Goal: Task Accomplishment & Management: Manage account settings

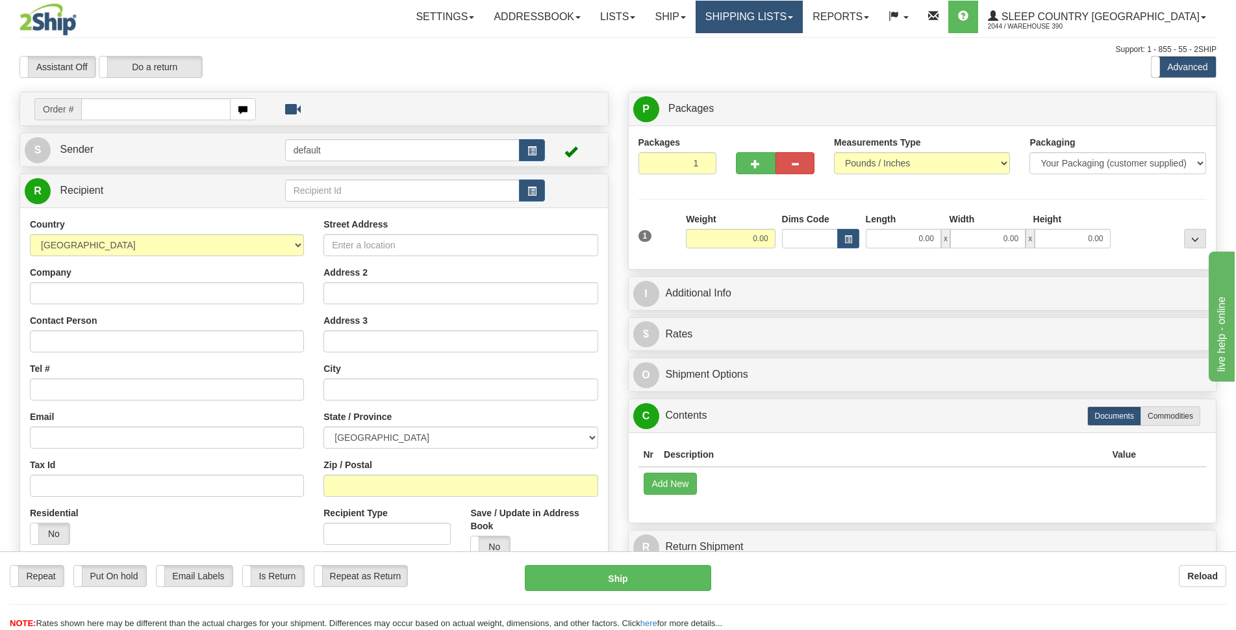
click at [803, 10] on link "Shipping lists" at bounding box center [749, 17] width 107 height 32
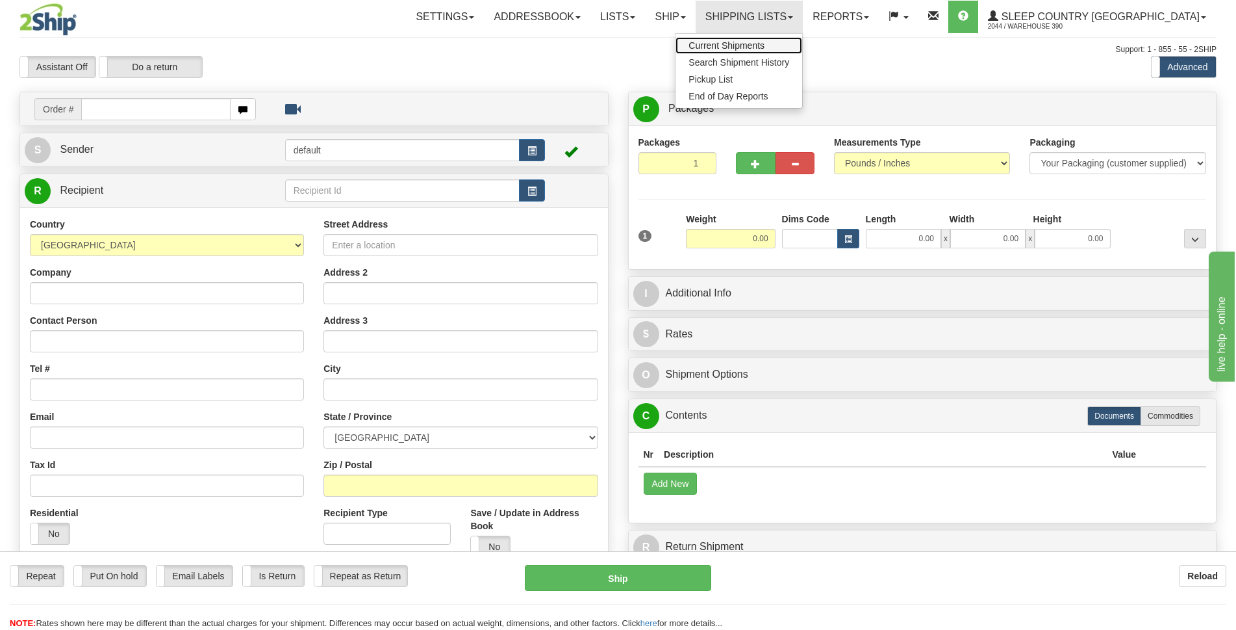
click at [765, 46] on span "Current Shipments" at bounding box center [727, 45] width 76 height 10
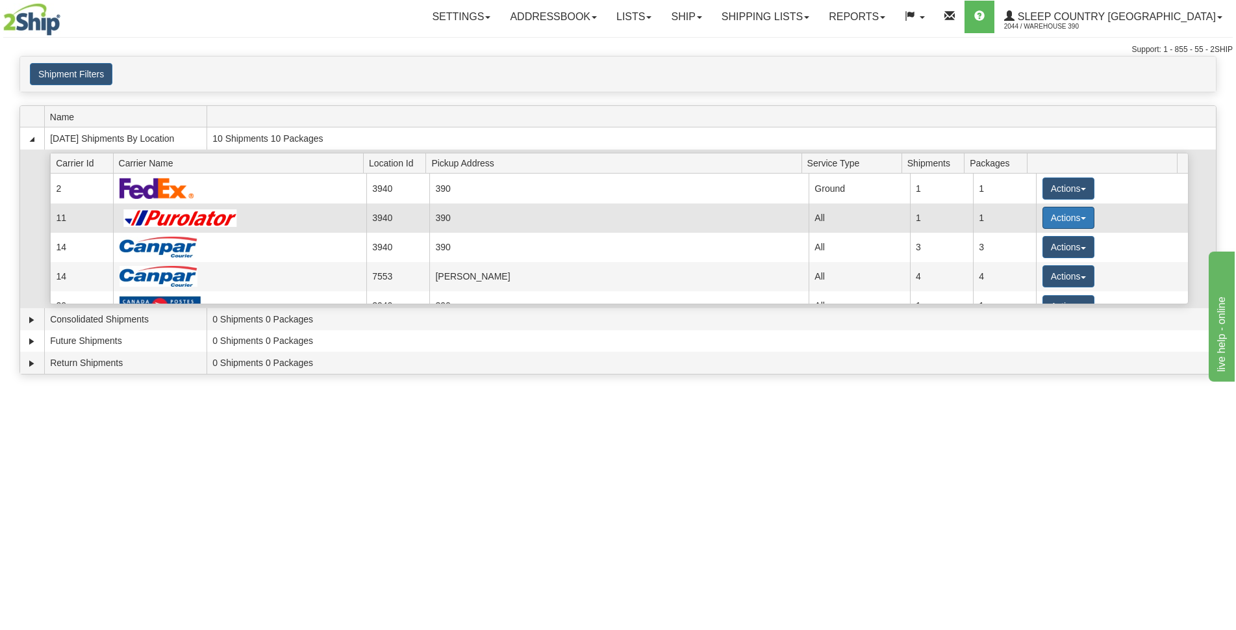
click at [1079, 220] on button "Actions" at bounding box center [1069, 218] width 52 height 22
click at [1031, 279] on span "Pickup" at bounding box center [1020, 275] width 34 height 9
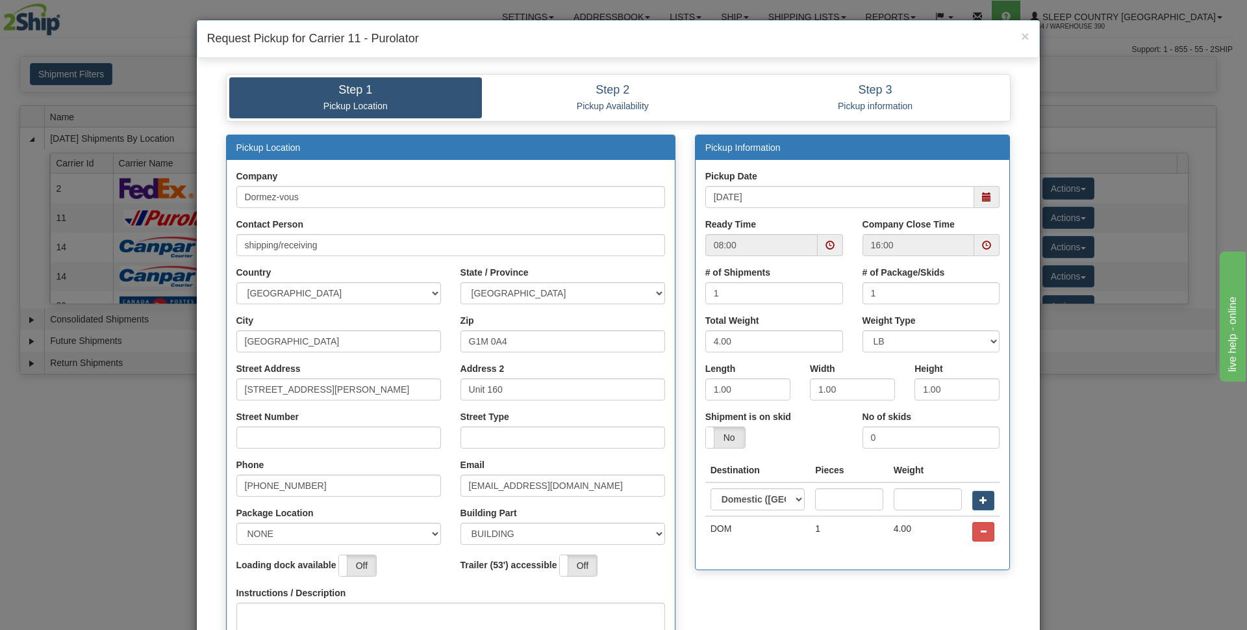
click at [975, 241] on span at bounding box center [987, 245] width 25 height 22
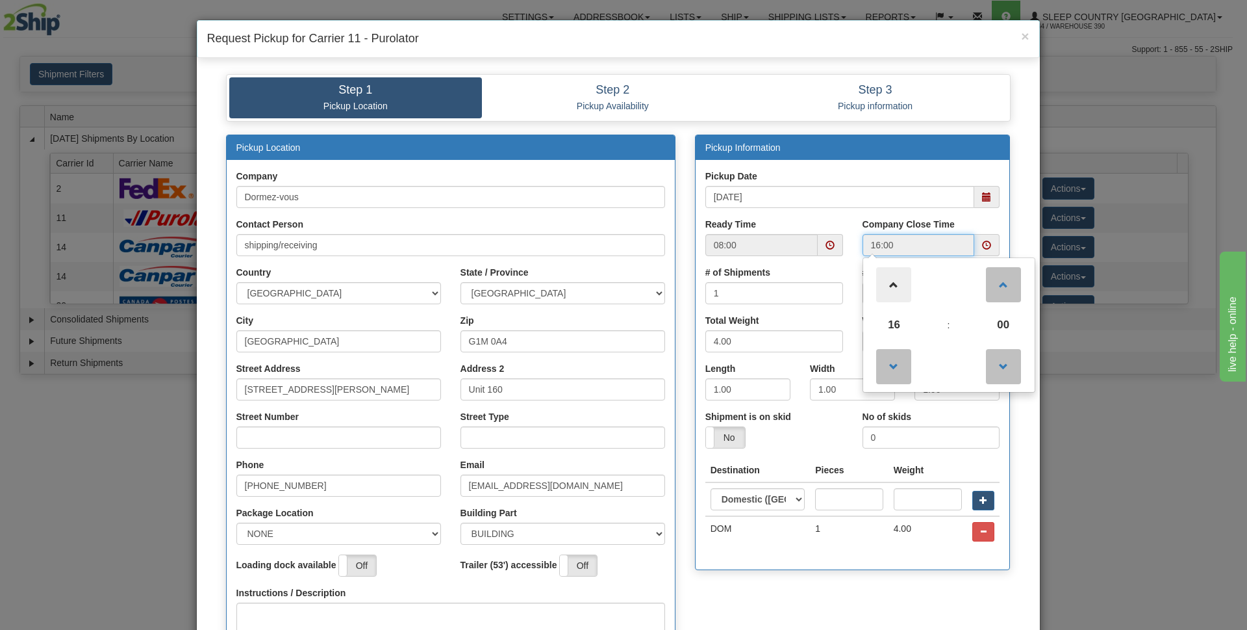
click at [891, 290] on span at bounding box center [893, 284] width 35 height 35
type input "18:00"
click at [328, 439] on input "Street Number" at bounding box center [338, 437] width 205 height 22
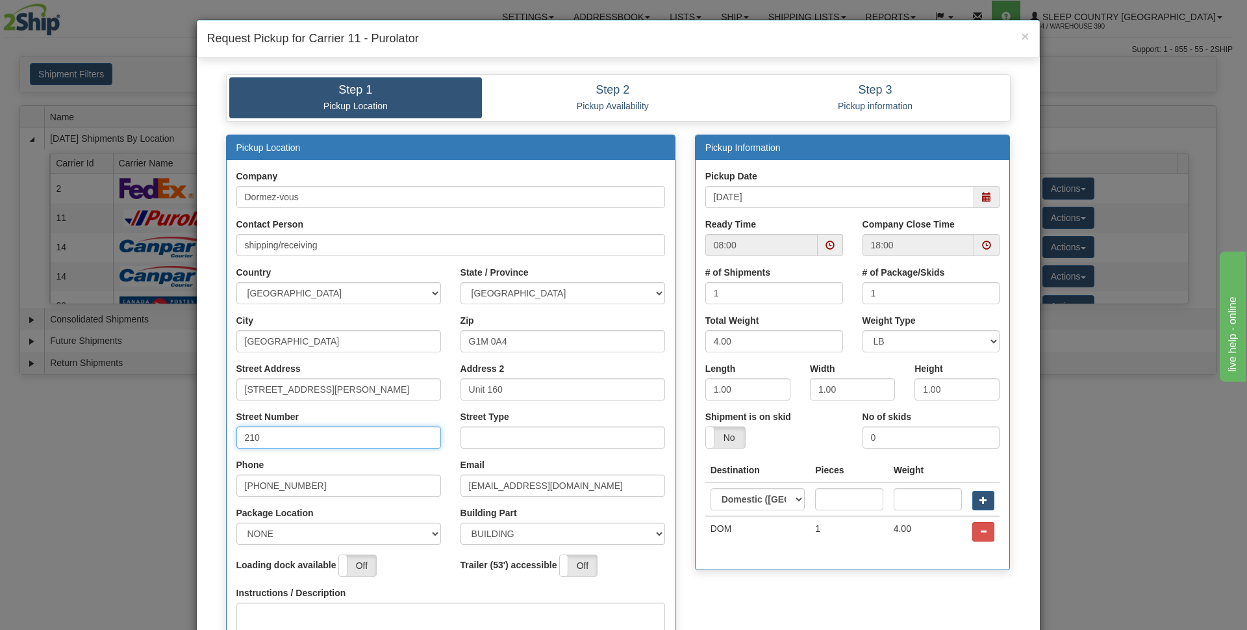
type input "210"
click at [478, 435] on input "Street Type" at bounding box center [563, 437] width 205 height 22
type input "rue"
click at [389, 535] on select "NONE FRONT REAR SIDE" at bounding box center [338, 533] width 205 height 22
select select "2"
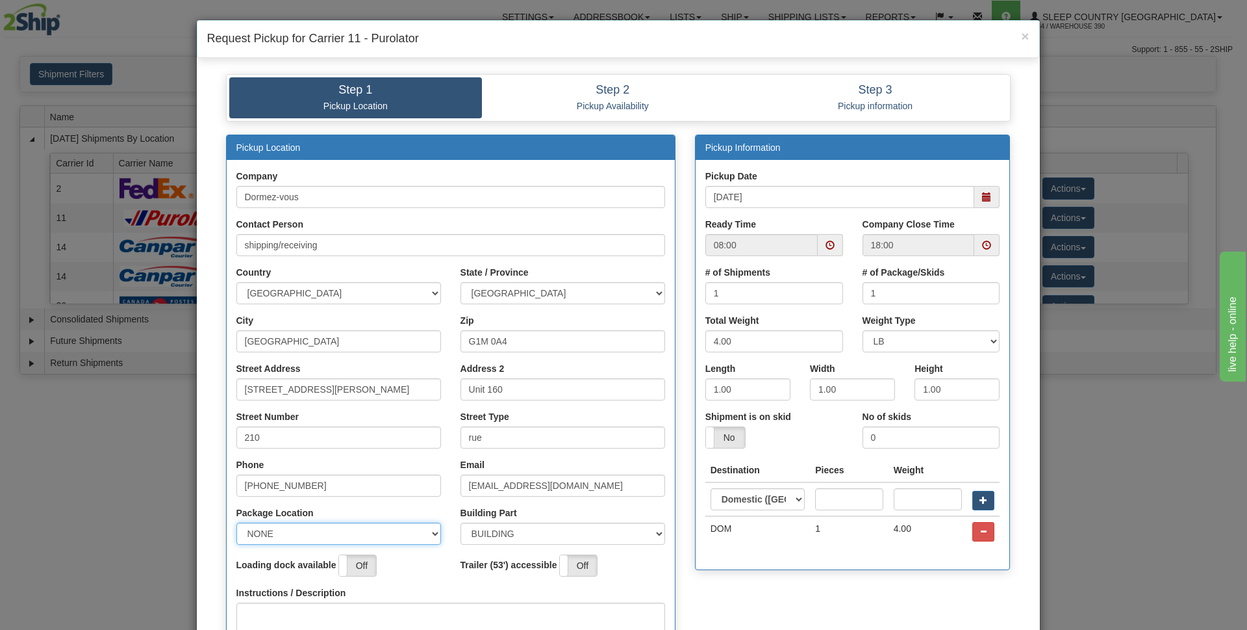
click at [236, 522] on select "NONE FRONT REAR SIDE" at bounding box center [338, 533] width 205 height 22
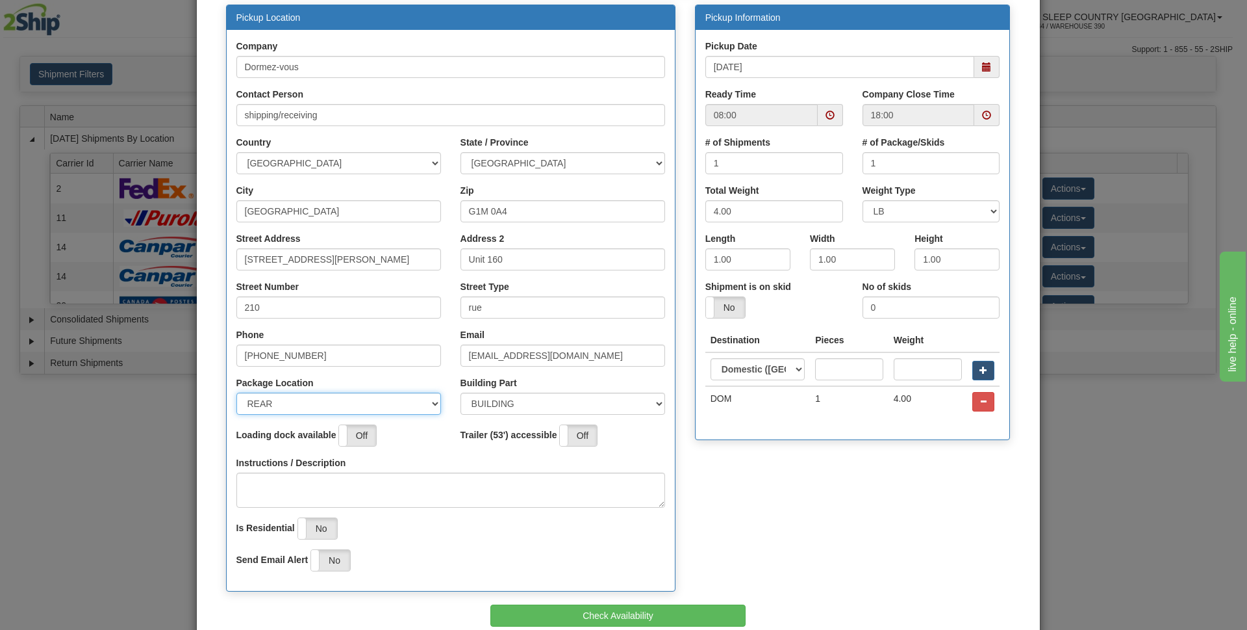
scroll to position [195, 0]
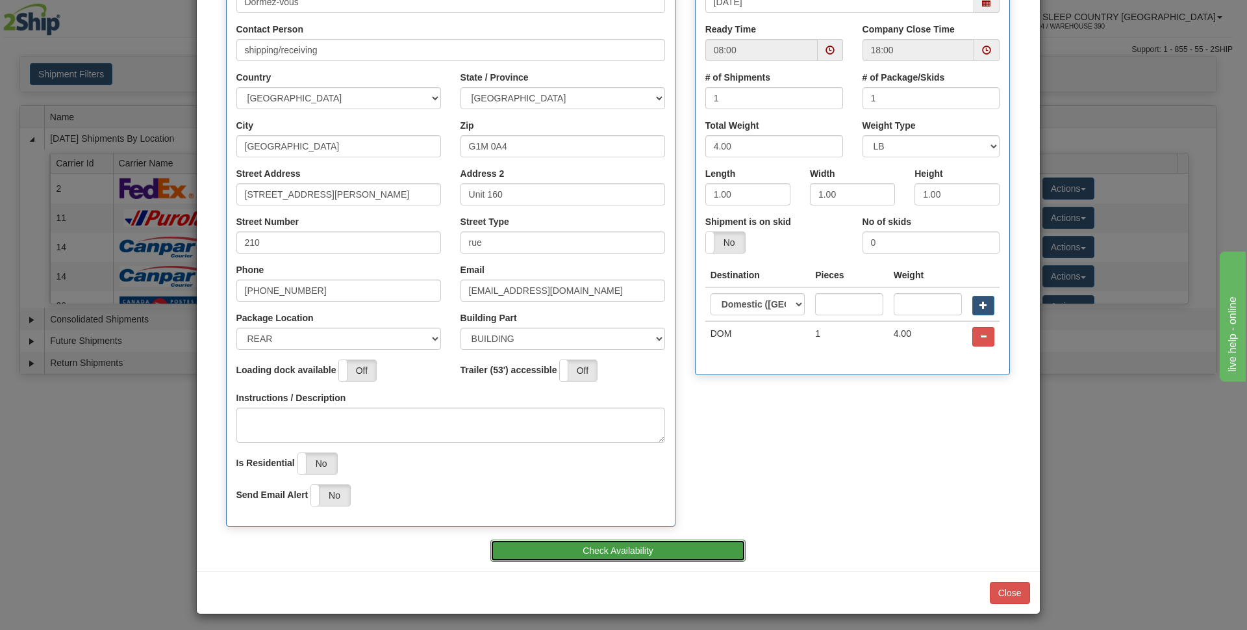
click at [633, 552] on button "Check Availability" at bounding box center [618, 550] width 255 height 22
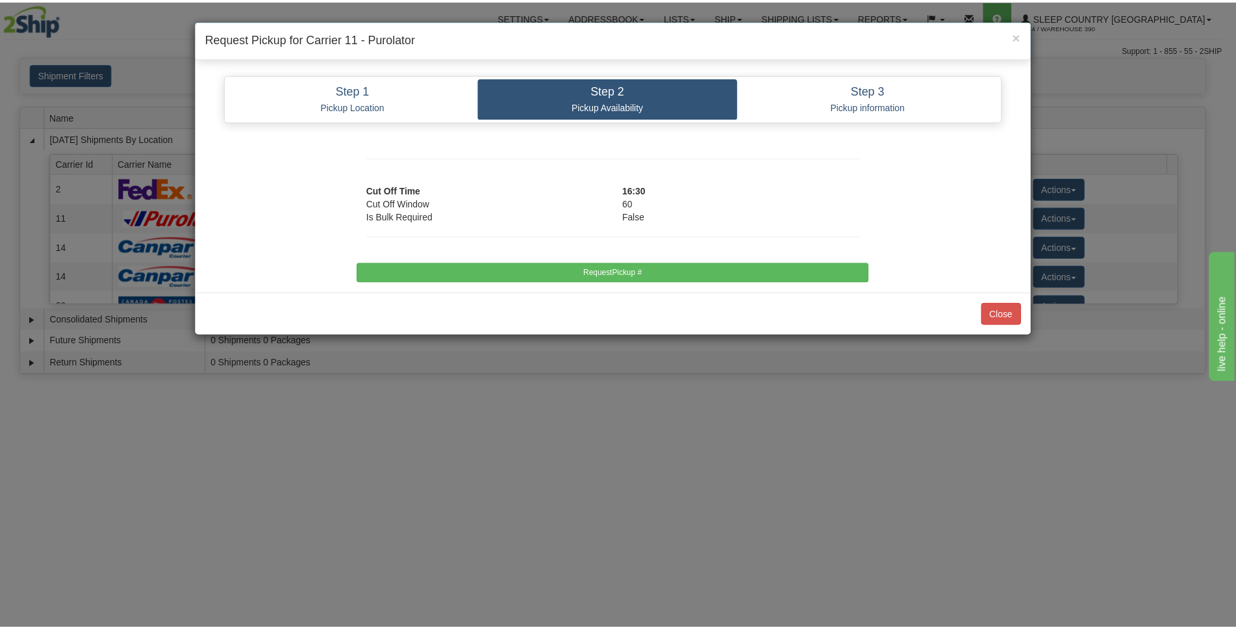
scroll to position [0, 0]
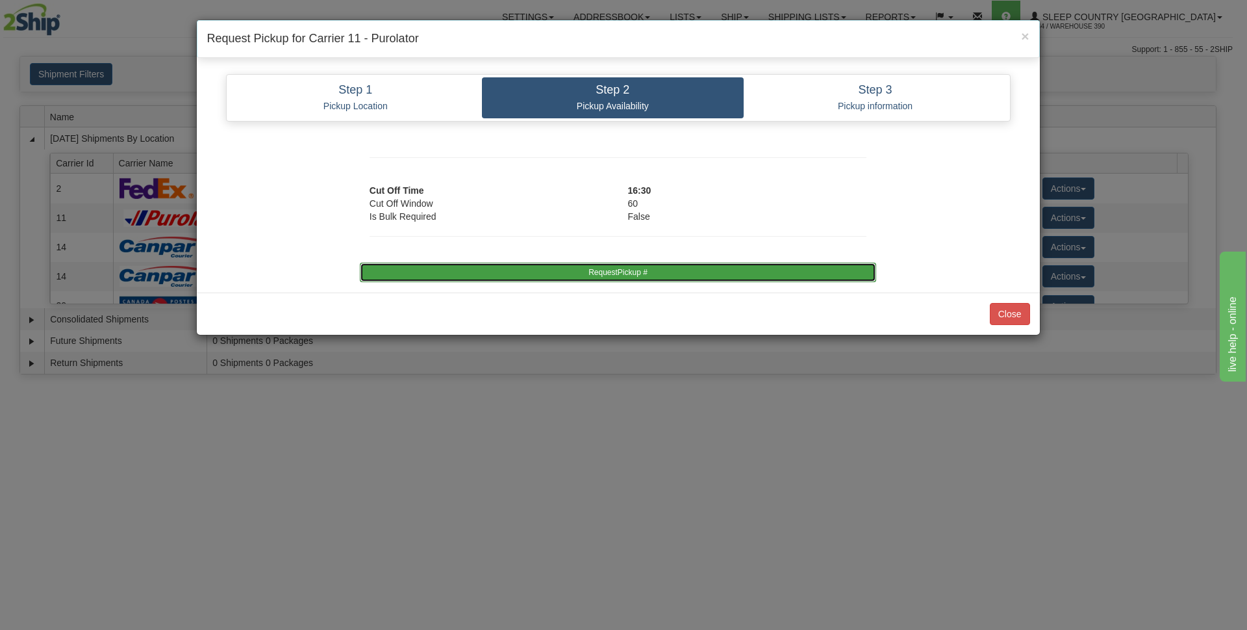
click at [624, 276] on button "RequestPickup #" at bounding box center [618, 271] width 517 height 19
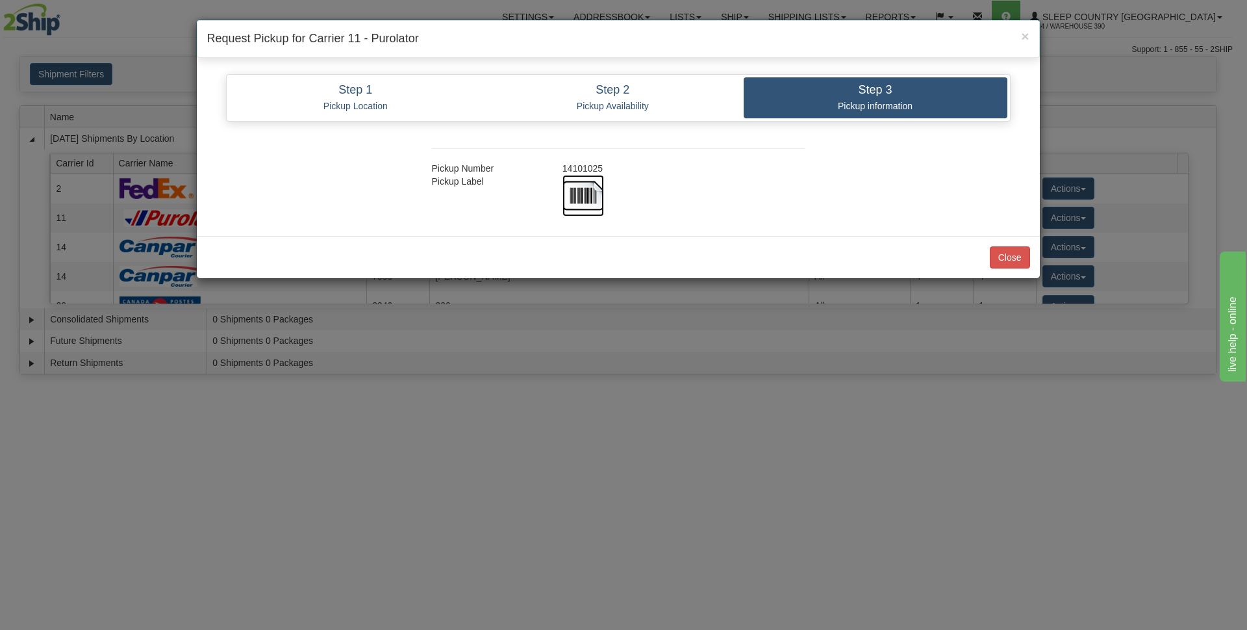
click at [587, 196] on img at bounding box center [584, 196] width 42 height 42
click at [1015, 256] on button "Close" at bounding box center [1010, 257] width 40 height 22
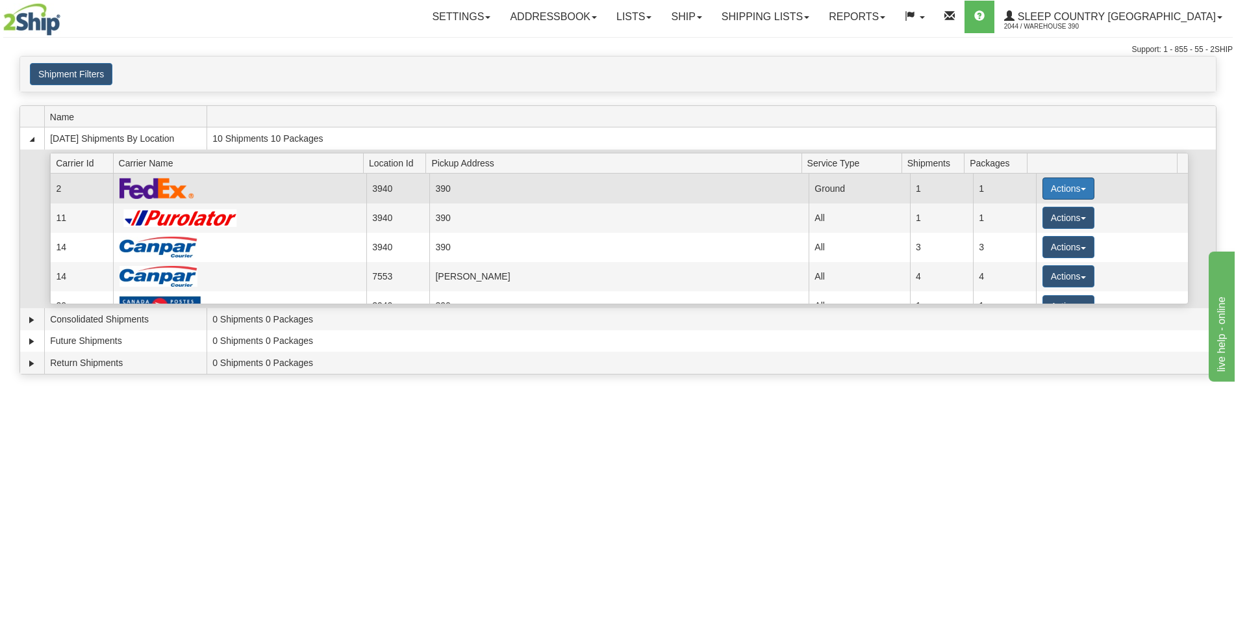
click at [1081, 190] on span "button" at bounding box center [1083, 189] width 5 height 3
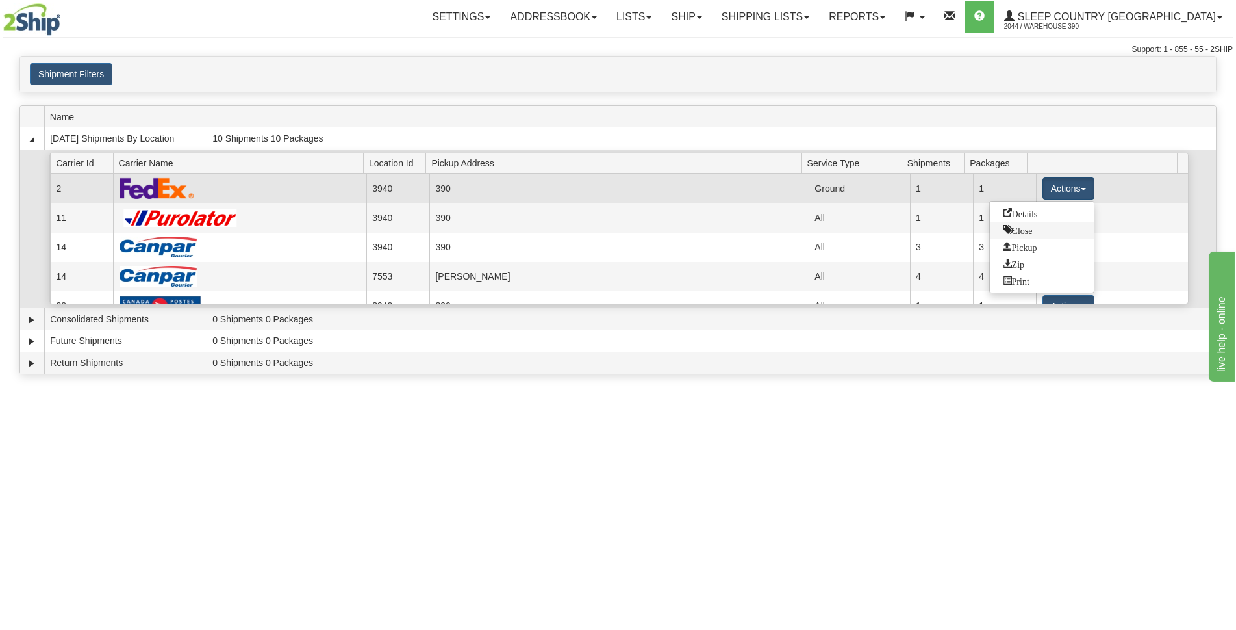
click at [1028, 232] on span "Close" at bounding box center [1018, 229] width 30 height 9
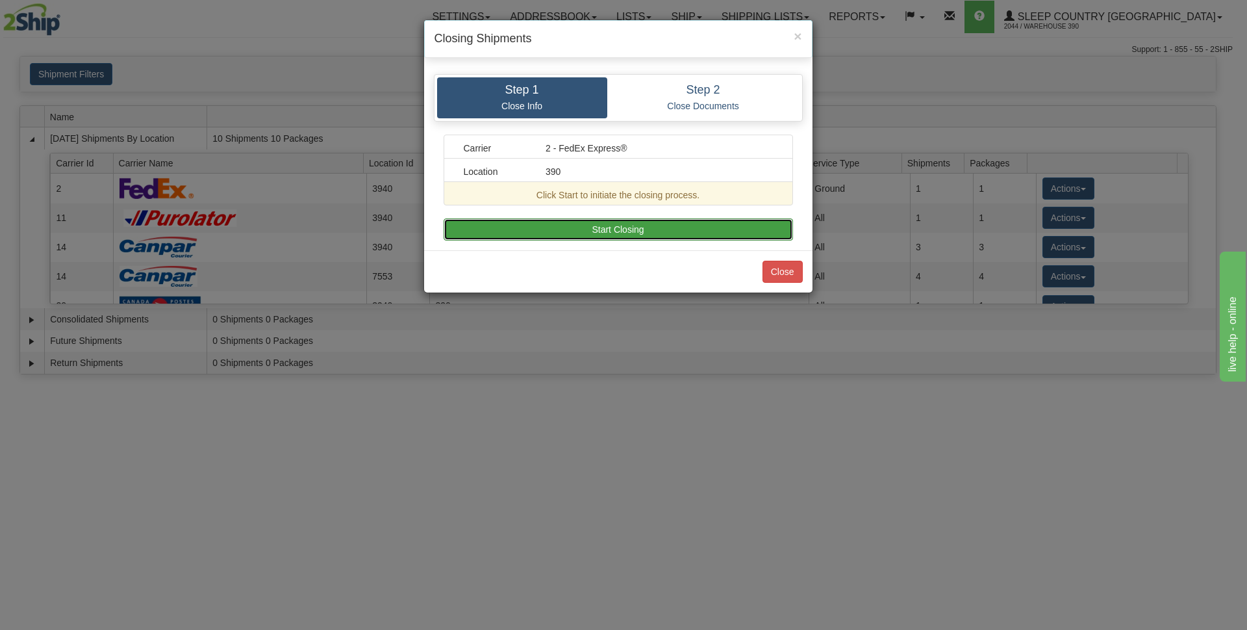
click at [652, 228] on button "Start Closing" at bounding box center [619, 229] width 350 height 22
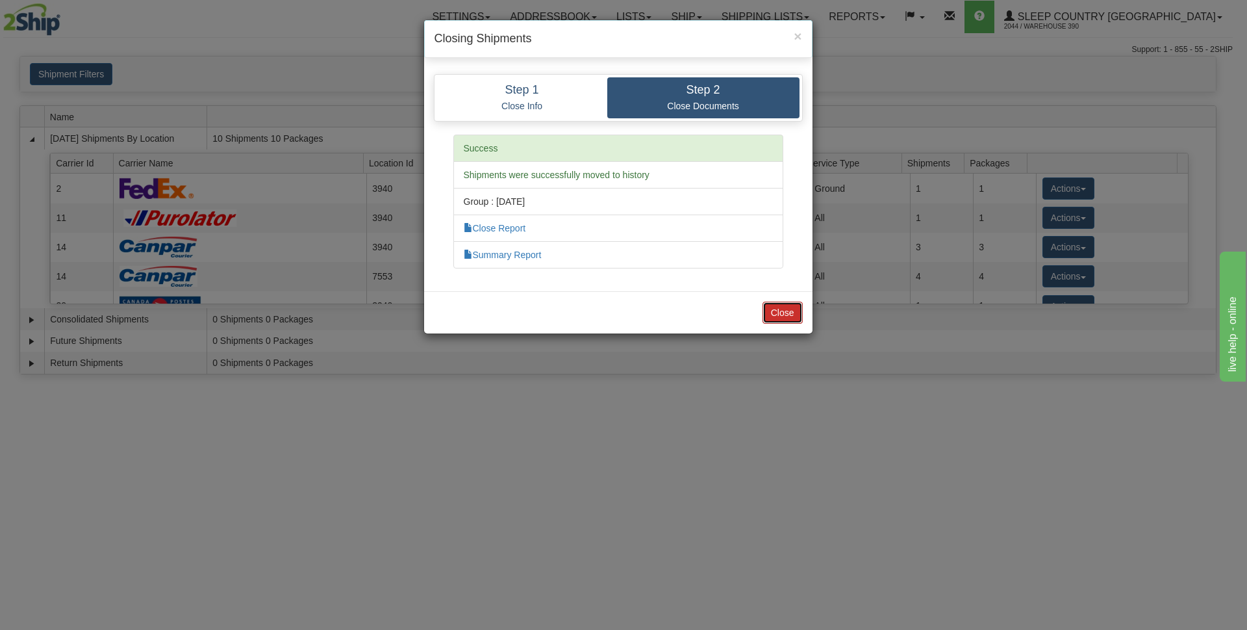
click at [784, 307] on button "Close" at bounding box center [783, 312] width 40 height 22
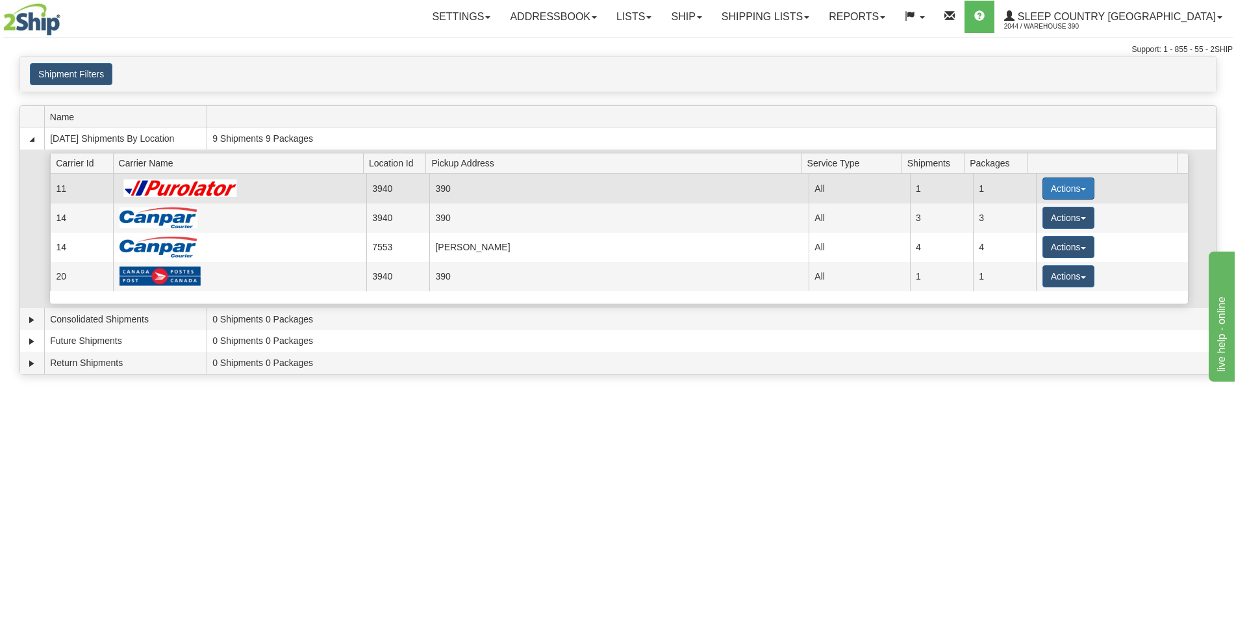
click at [1081, 188] on span "button" at bounding box center [1083, 189] width 5 height 3
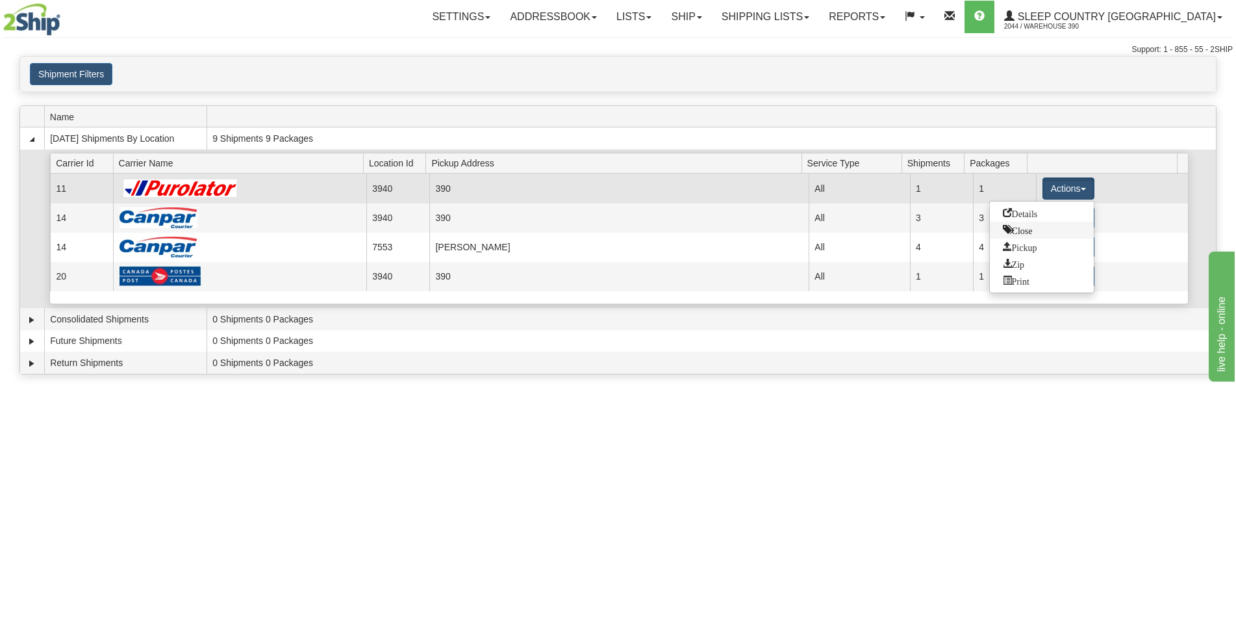
click at [1023, 233] on span "Close" at bounding box center [1018, 229] width 30 height 9
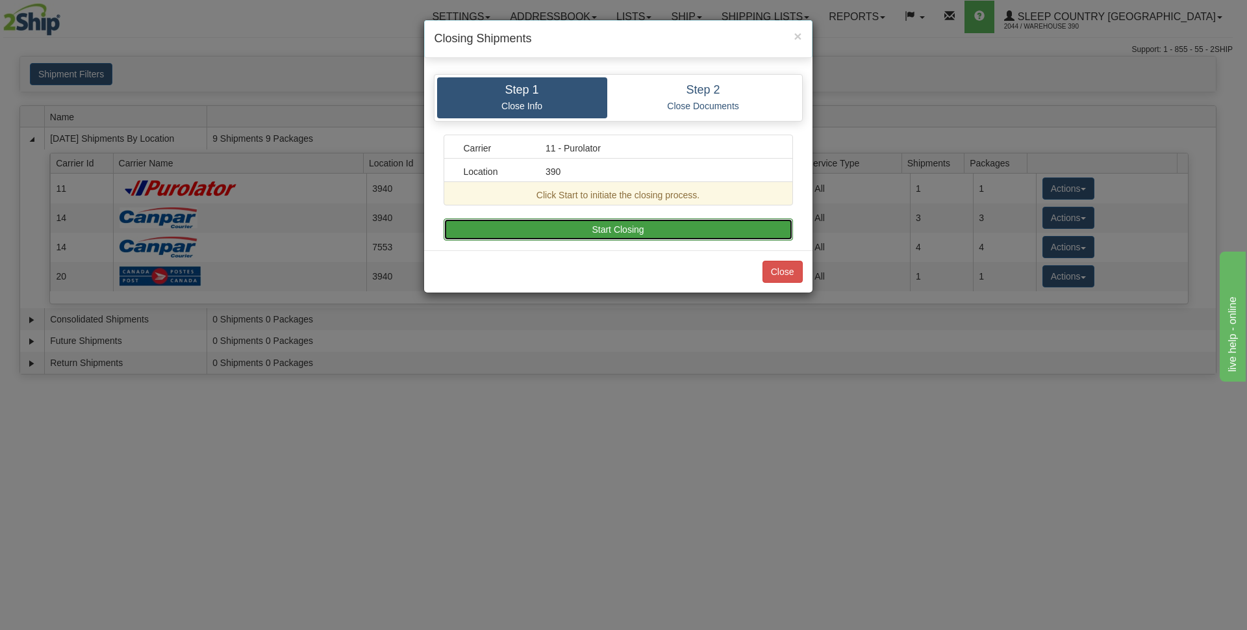
click at [673, 222] on button "Start Closing" at bounding box center [619, 229] width 350 height 22
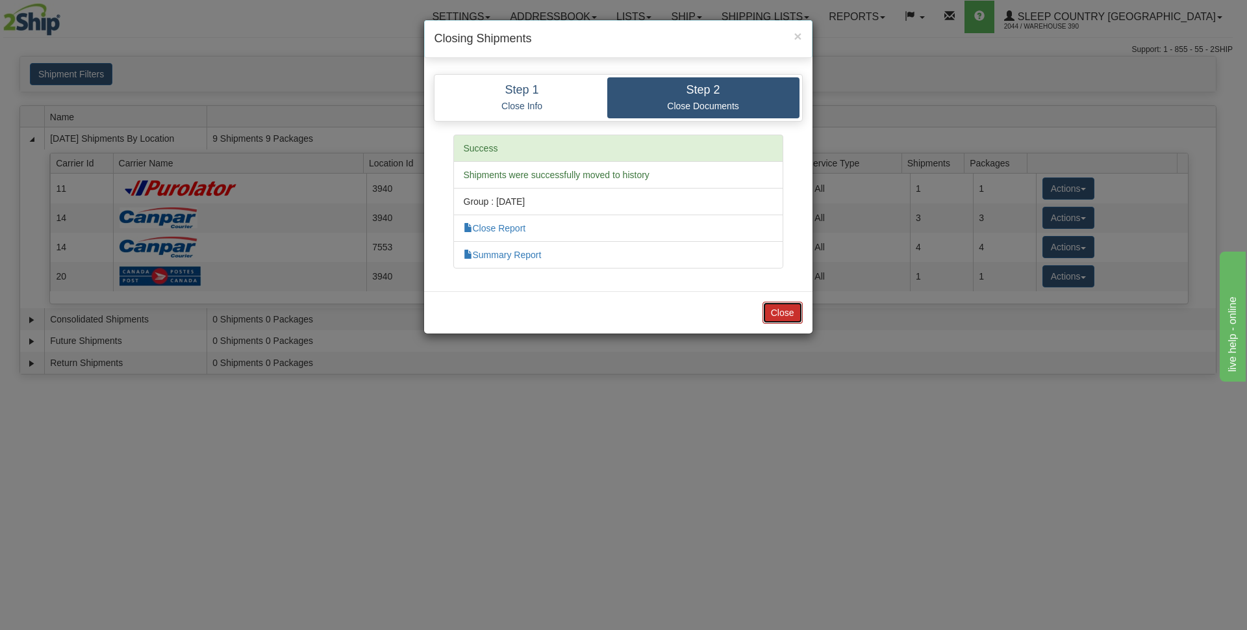
click at [785, 313] on button "Close" at bounding box center [783, 312] width 40 height 22
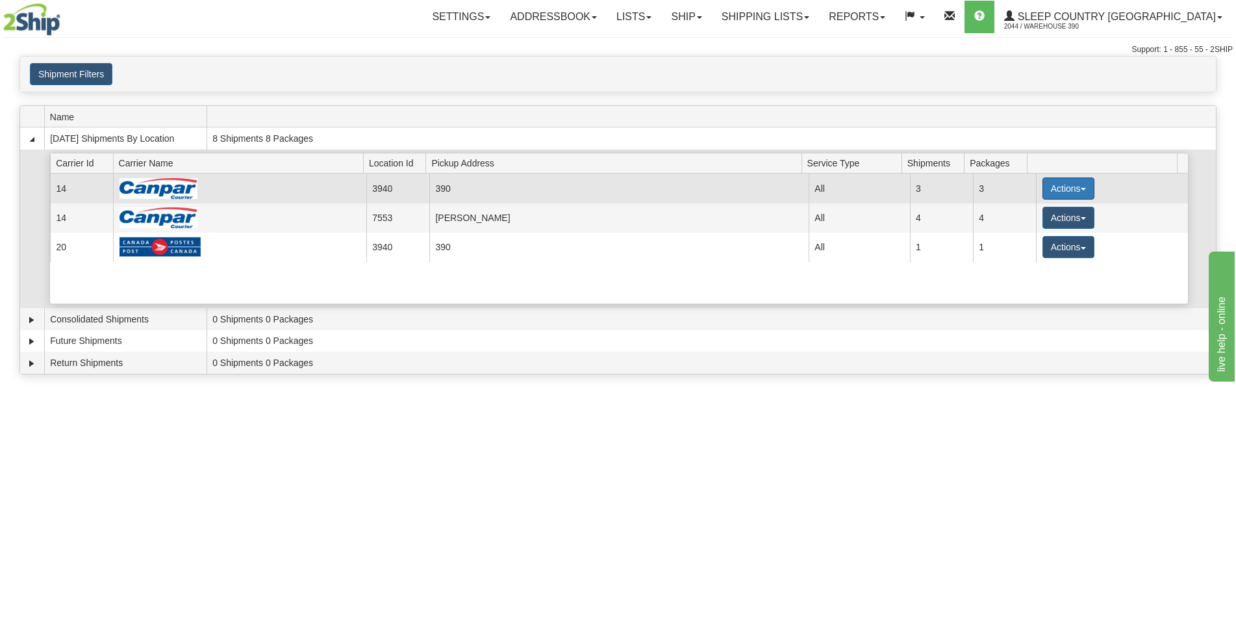
click at [1082, 188] on button "Actions" at bounding box center [1069, 188] width 52 height 22
click at [1020, 231] on span "Close" at bounding box center [1018, 229] width 30 height 9
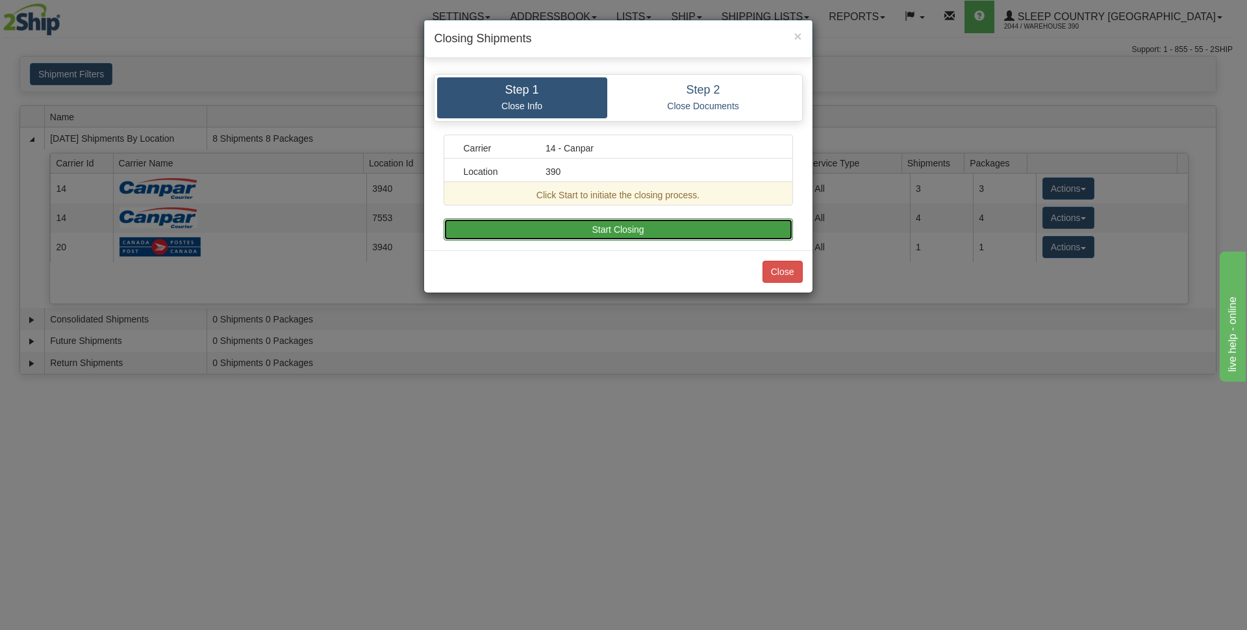
click at [668, 227] on button "Start Closing" at bounding box center [619, 229] width 350 height 22
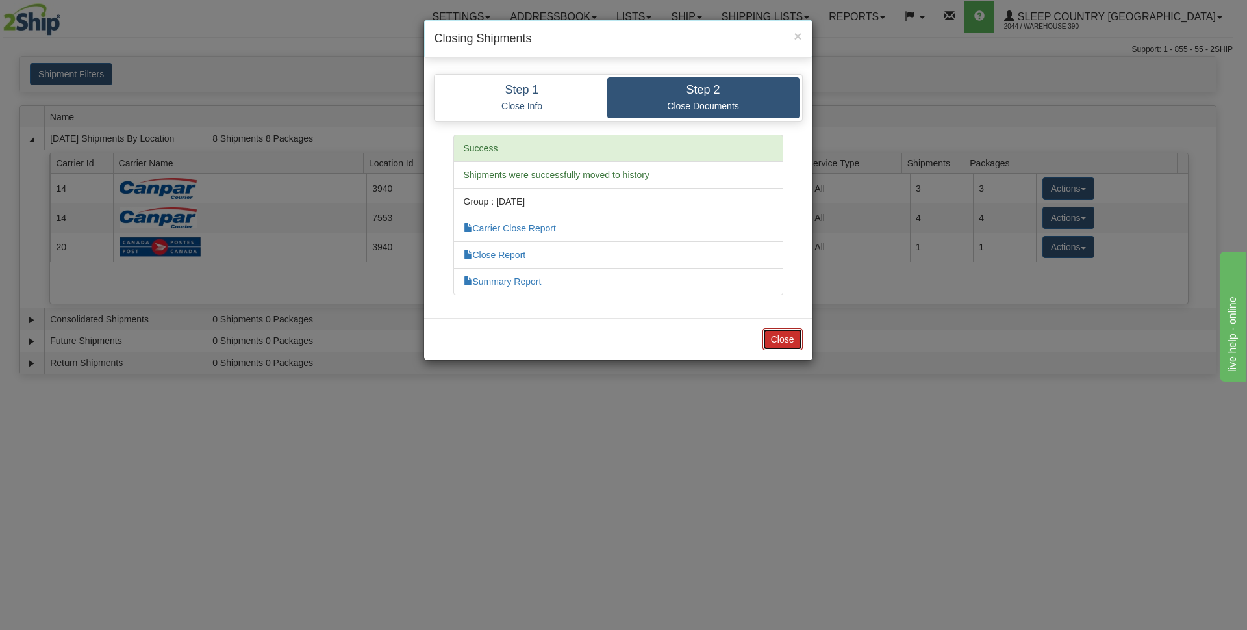
click at [787, 337] on button "Close" at bounding box center [783, 339] width 40 height 22
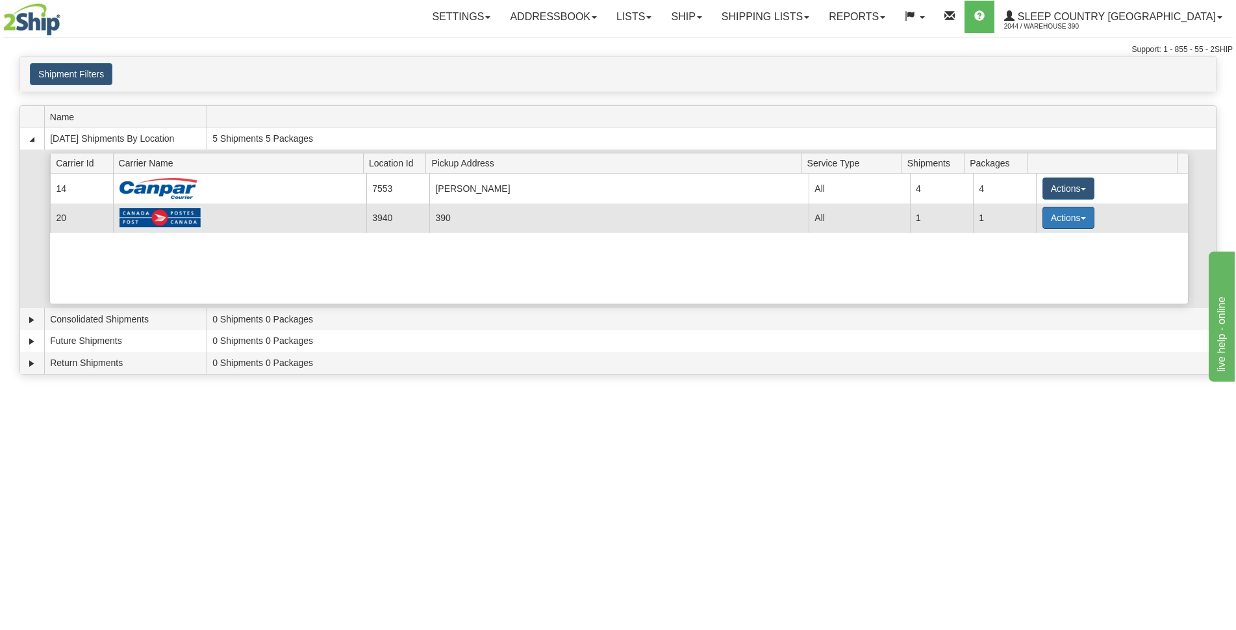
click at [1081, 217] on span "button" at bounding box center [1083, 218] width 5 height 3
click at [1028, 258] on span "Close" at bounding box center [1018, 258] width 30 height 9
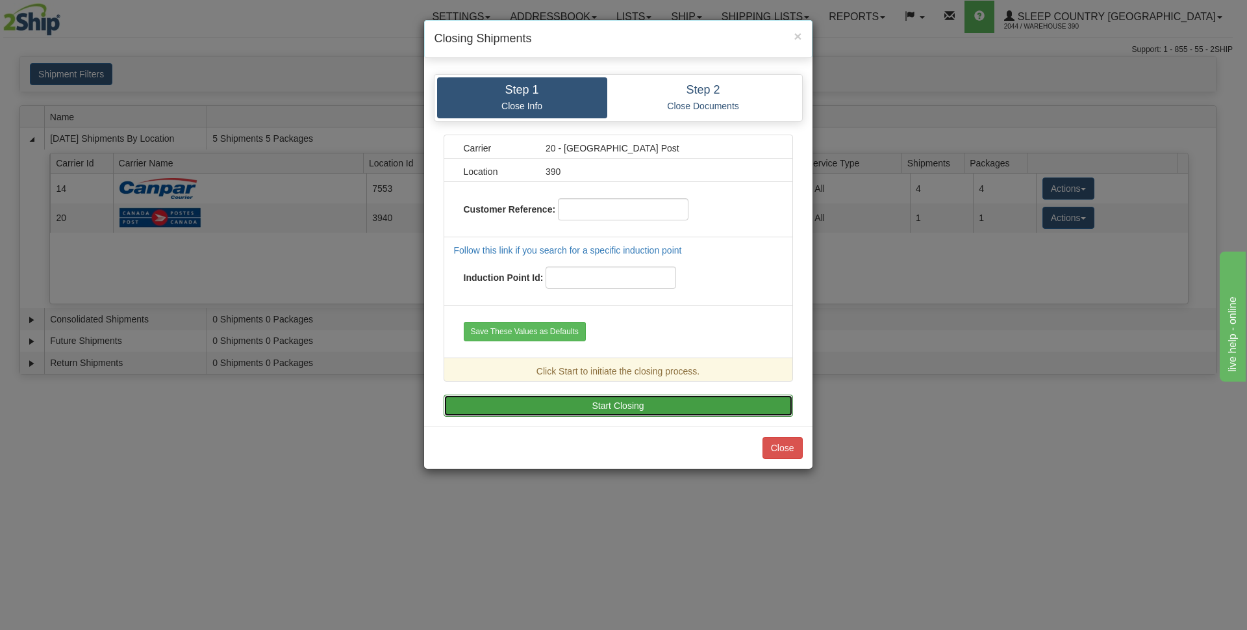
click at [614, 403] on button "Start Closing" at bounding box center [619, 405] width 350 height 22
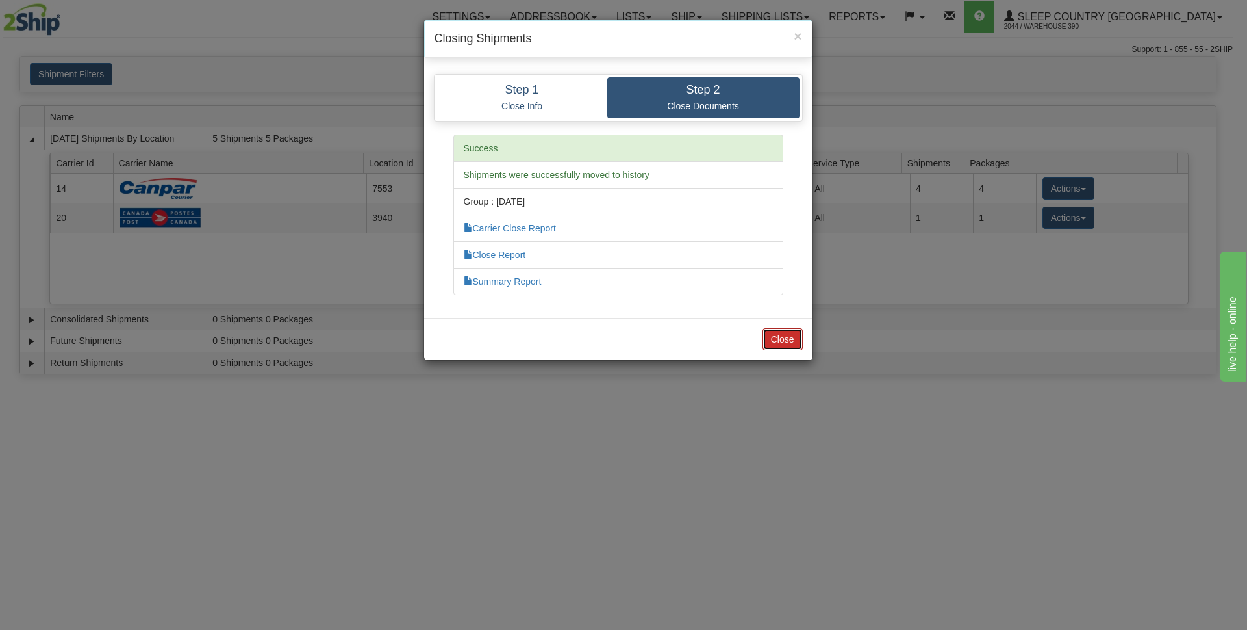
click at [798, 340] on button "Close" at bounding box center [783, 339] width 40 height 22
